Goal: Information Seeking & Learning: Learn about a topic

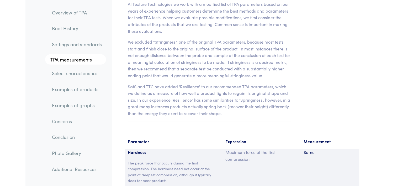
scroll to position [3493, 0]
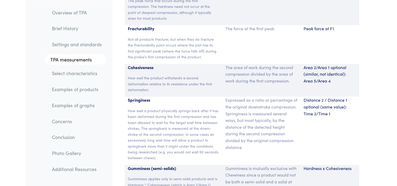
click at [151, 144] on p "How well a product physically springs back after it has been deformed during th…" at bounding box center [173, 133] width 91 height 53
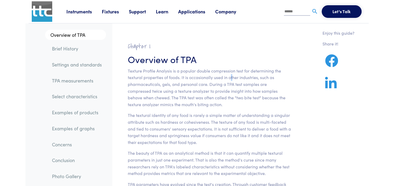
drag, startPoint x: 230, startPoint y: 80, endPoint x: 234, endPoint y: 77, distance: 4.9
click at [234, 77] on p "Texture Profile Analysis is a popular double compression test for determining t…" at bounding box center [209, 87] width 163 height 40
drag, startPoint x: 234, startPoint y: 77, endPoint x: 217, endPoint y: 106, distance: 33.1
click at [217, 106] on p "Texture Profile Analysis is a popular double compression test for determining t…" at bounding box center [209, 87] width 163 height 40
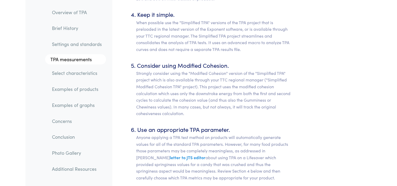
scroll to position [3561, 0]
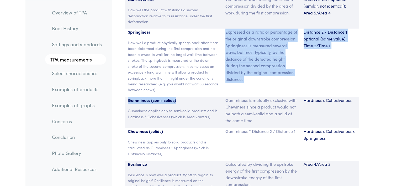
click at [208, 89] on section "Parameter Expression Measurement Hardness The peak force that occurs during the…" at bounding box center [241, 59] width 253 height 315
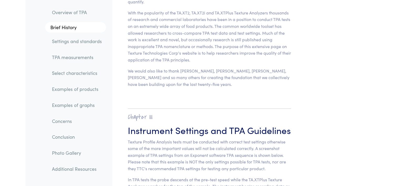
scroll to position [1988, 0]
